Goal: Task Accomplishment & Management: Manage account settings

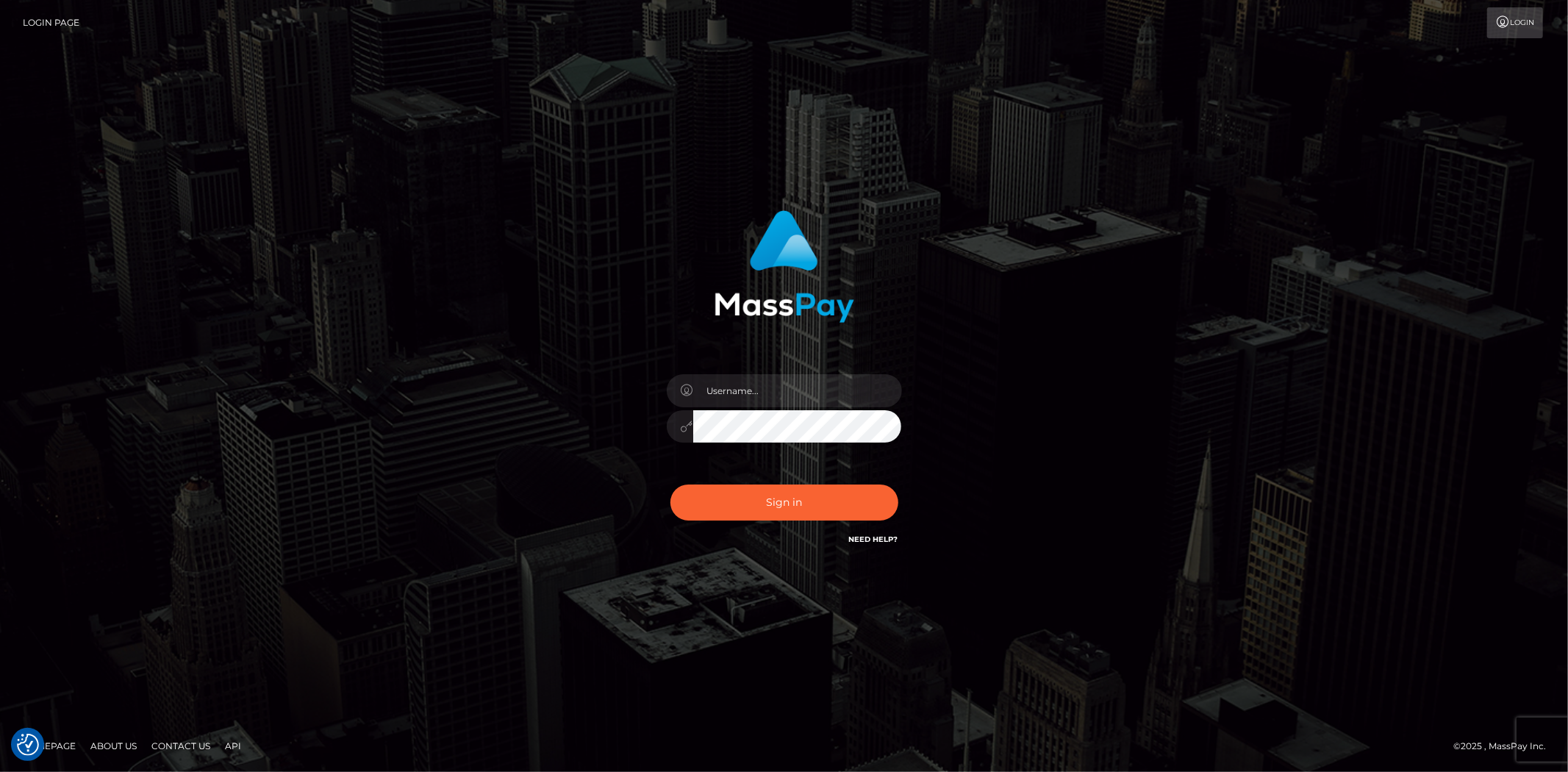
click at [746, 395] on input "text" at bounding box center [797, 390] width 209 height 33
type input "Bern.Spree"
click at [728, 510] on button "Sign in" at bounding box center [784, 502] width 228 height 36
click at [728, 510] on div "Sign in Need Help?" at bounding box center [784, 508] width 257 height 66
click at [711, 394] on input "text" at bounding box center [797, 390] width 209 height 33
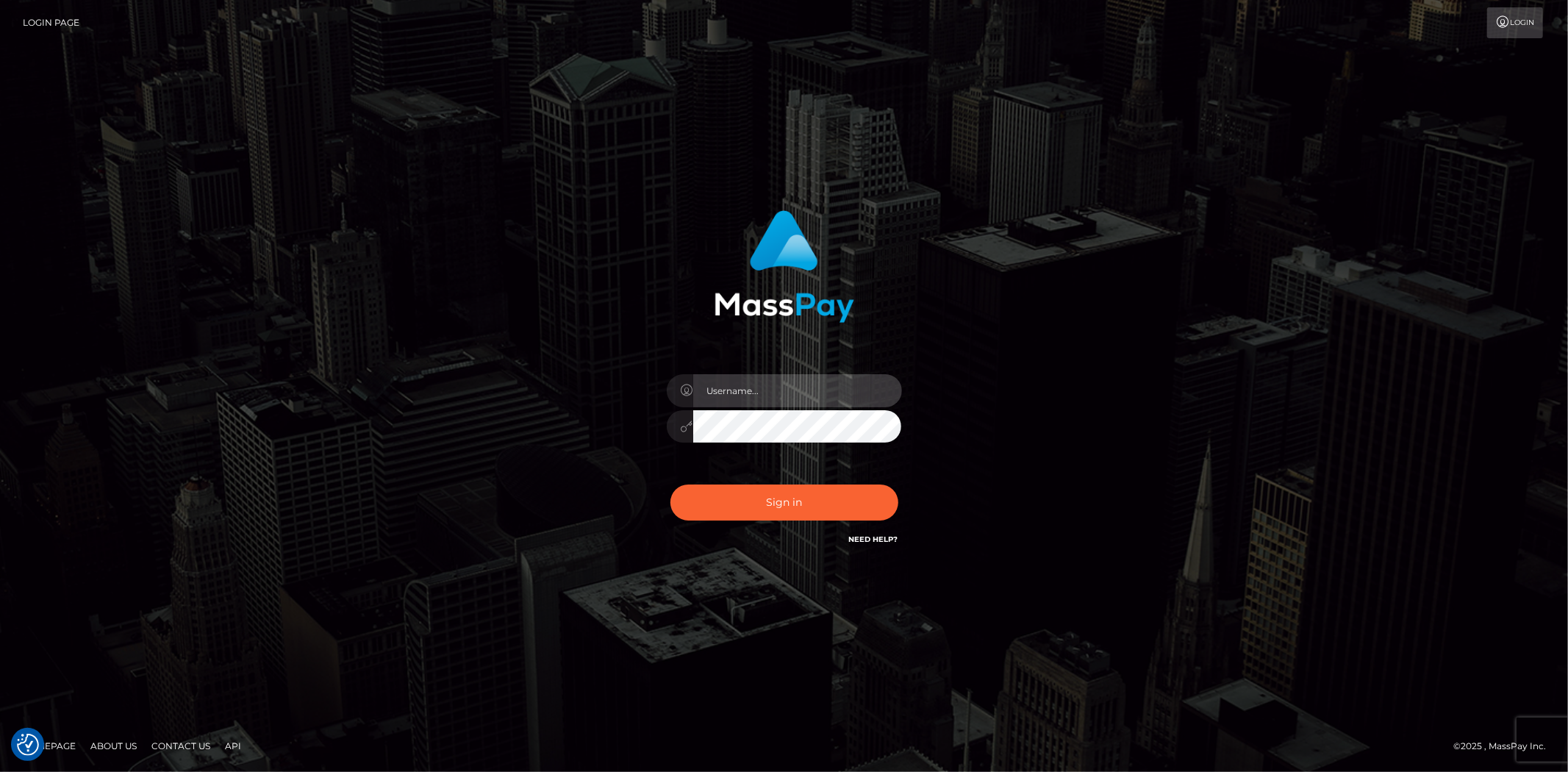
type input "Bern.Spree"
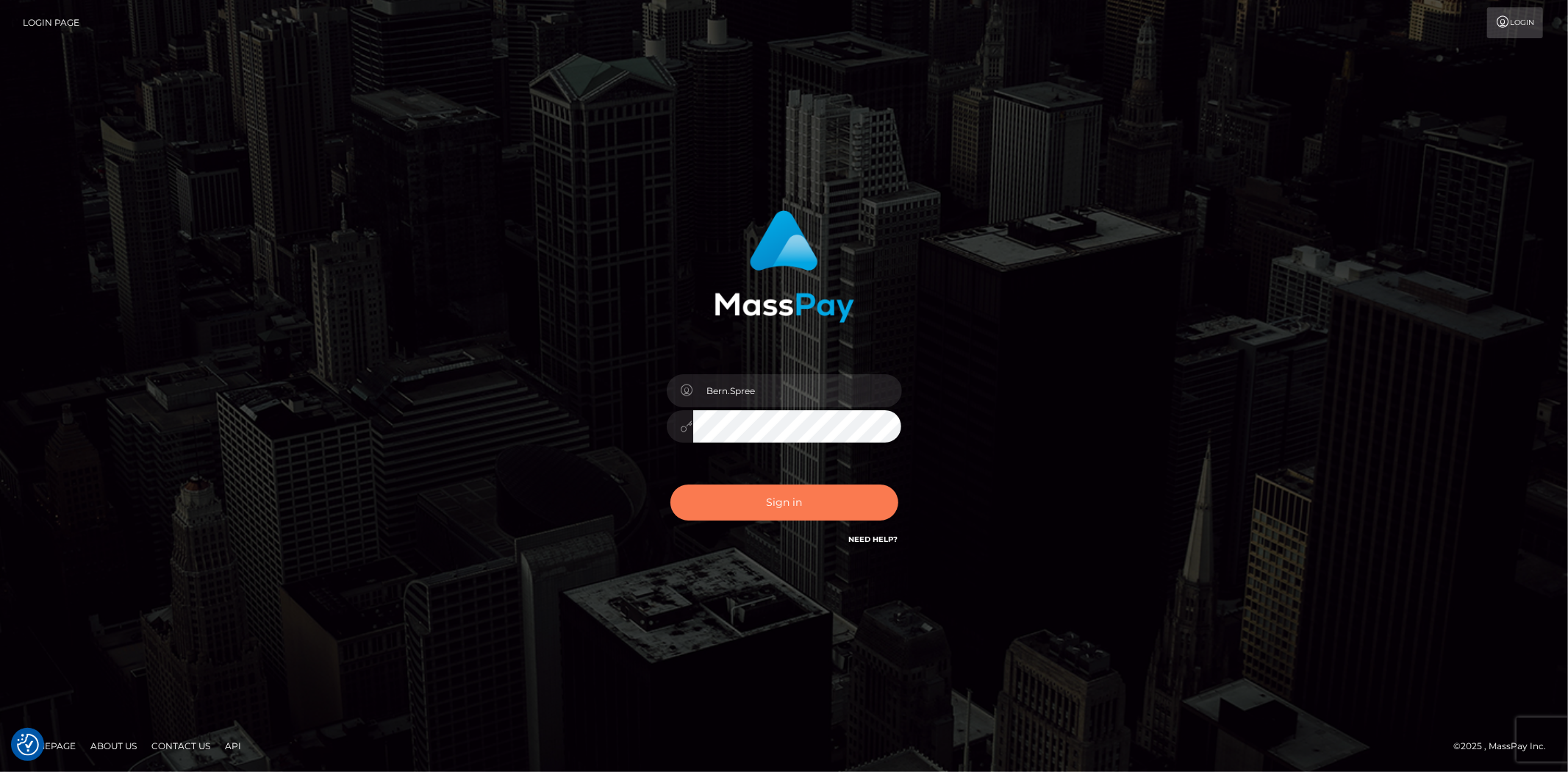
click at [759, 497] on button "Sign in" at bounding box center [784, 502] width 228 height 36
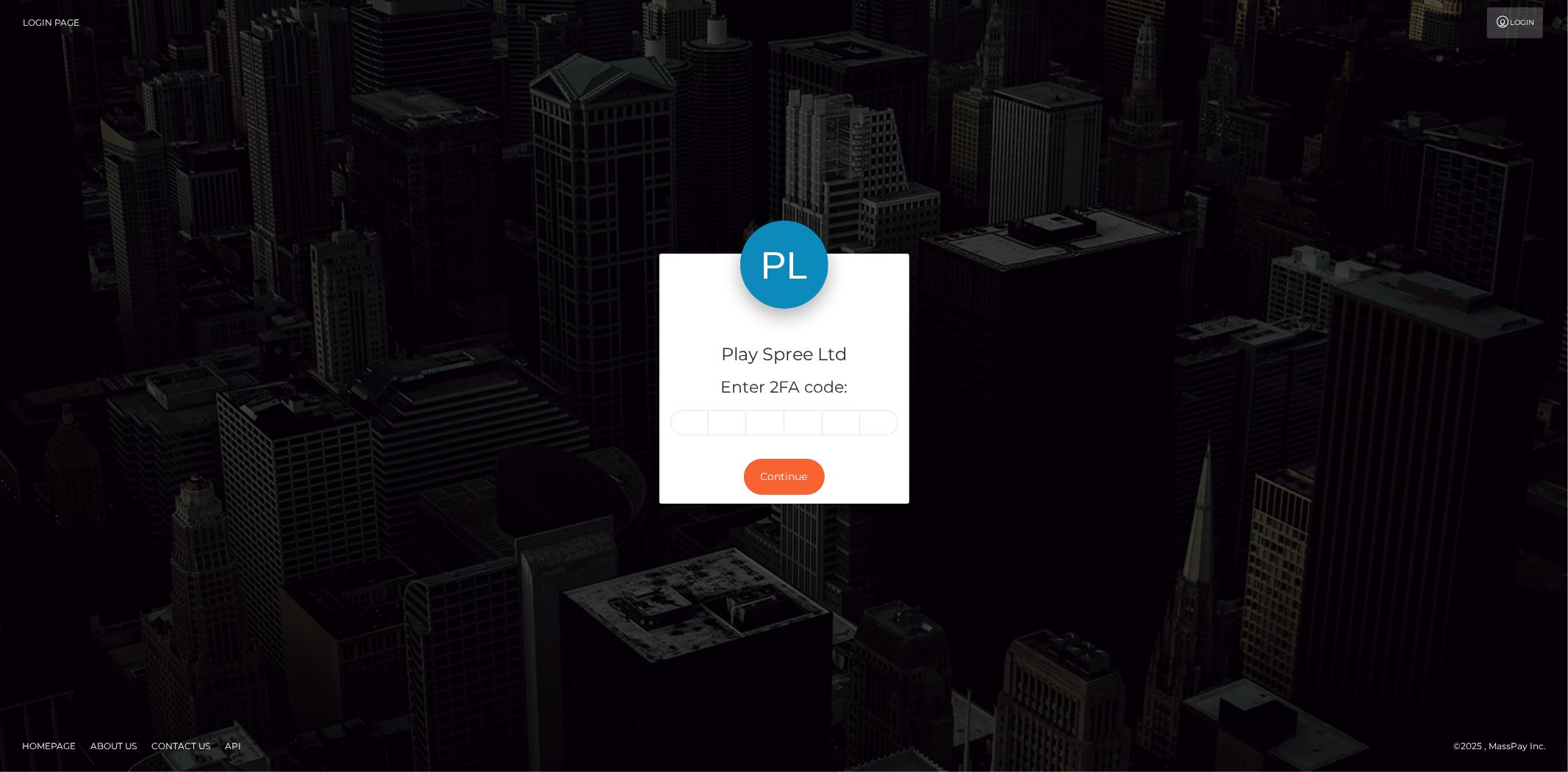
click at [699, 430] on input "text" at bounding box center [689, 422] width 38 height 25
type input "2"
type input "1"
type input "2"
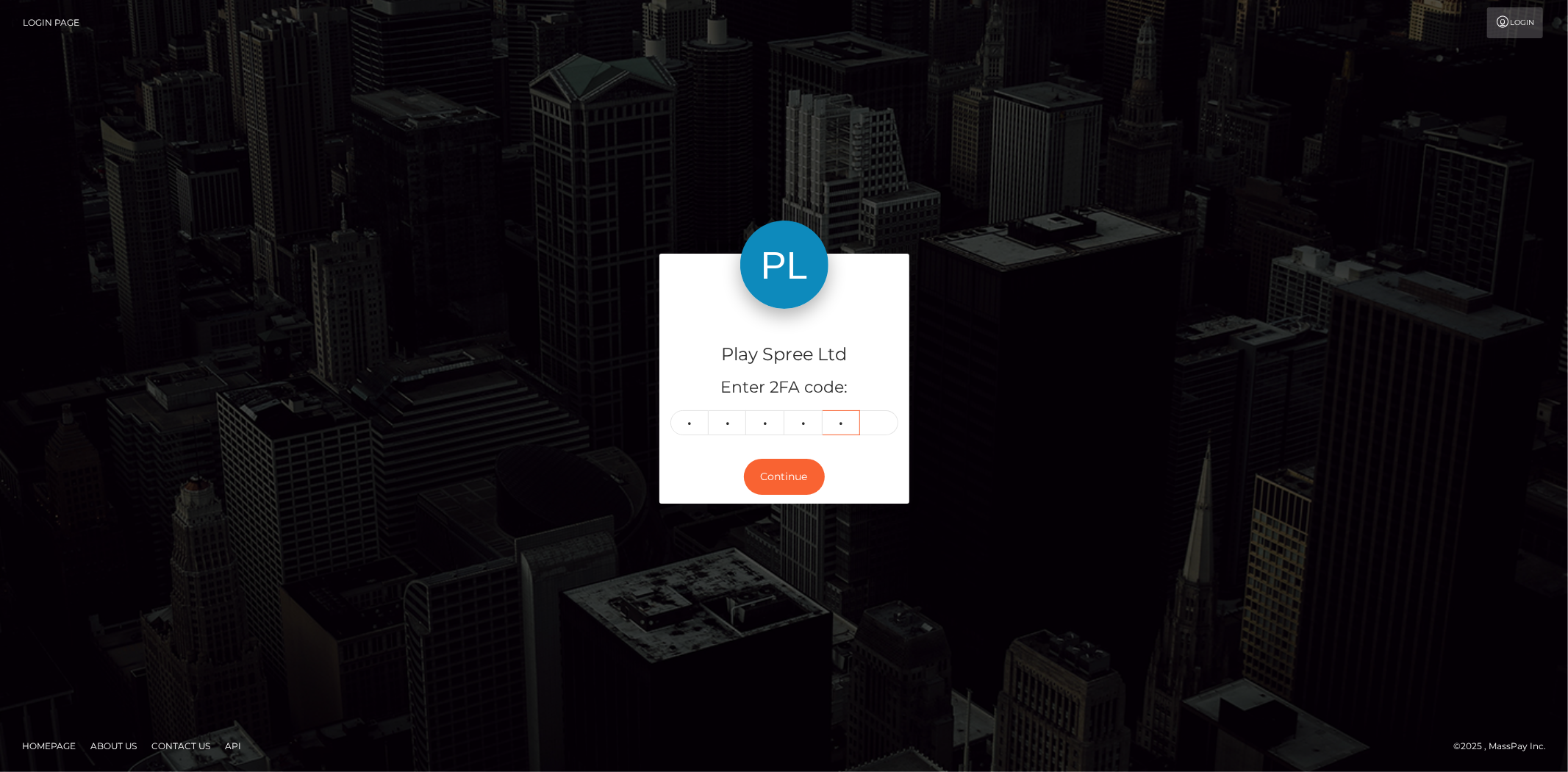
type input "9"
type input "0"
click at [777, 467] on button "Continue" at bounding box center [784, 476] width 81 height 36
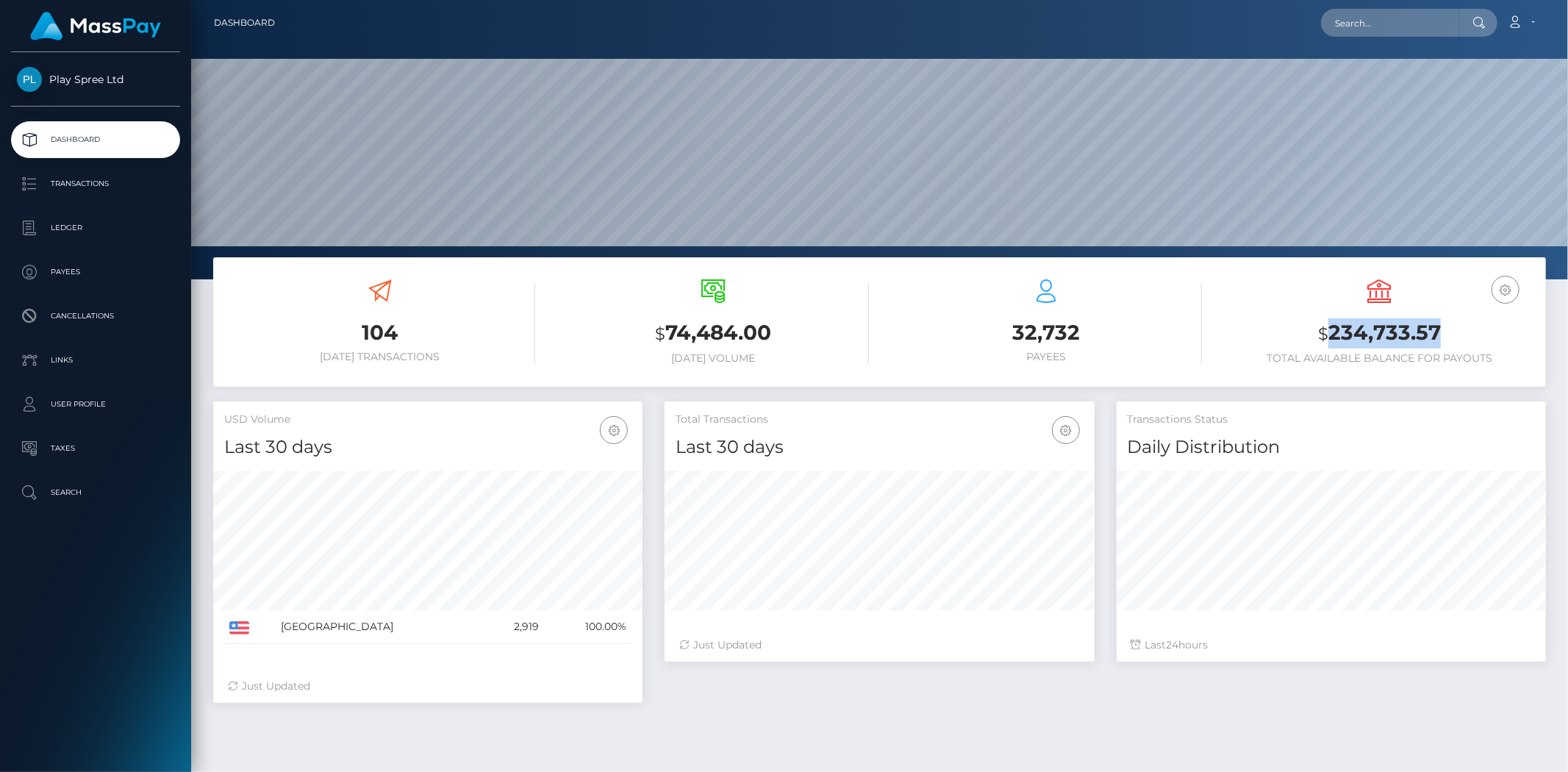
scroll to position [260, 430]
